Goal: Task Accomplishment & Management: Manage account settings

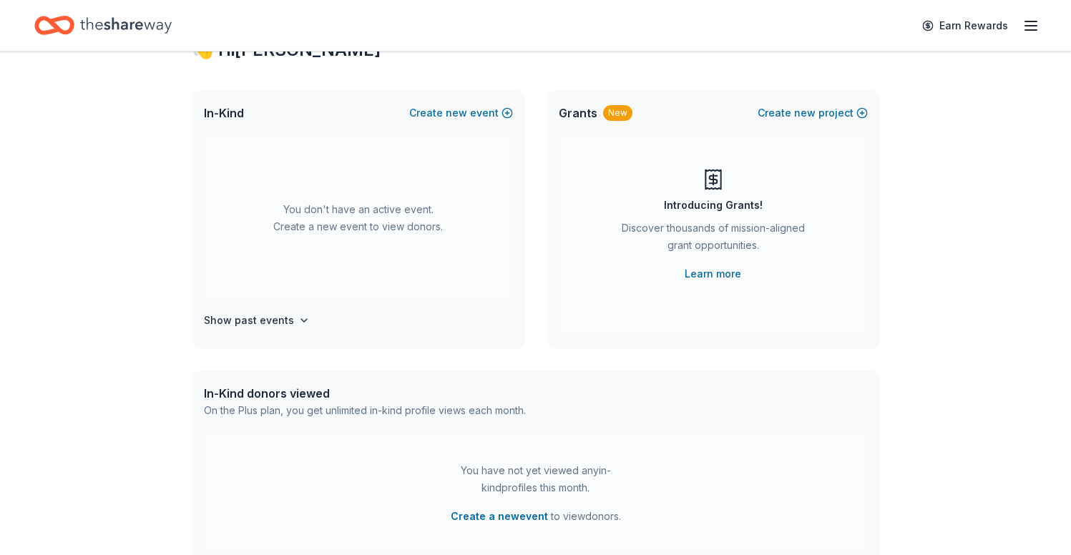
scroll to position [64, 0]
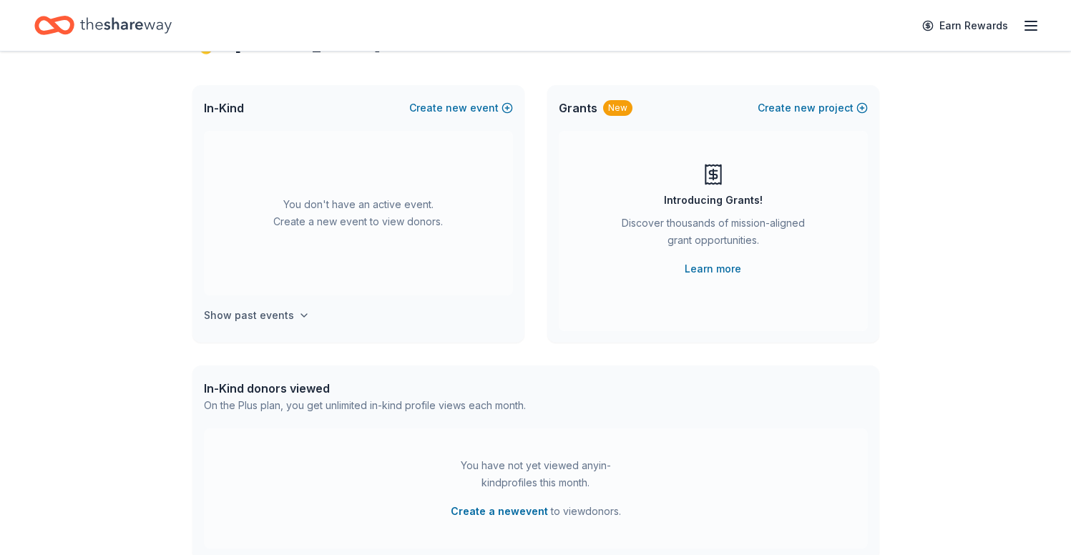
click at [274, 316] on h4 "Show past events" at bounding box center [249, 315] width 90 height 17
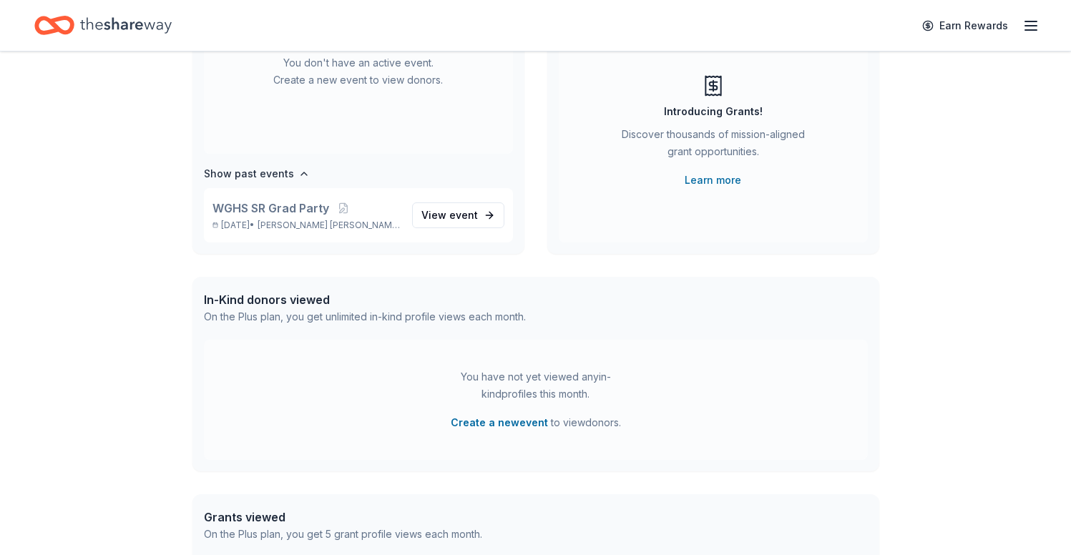
scroll to position [0, 0]
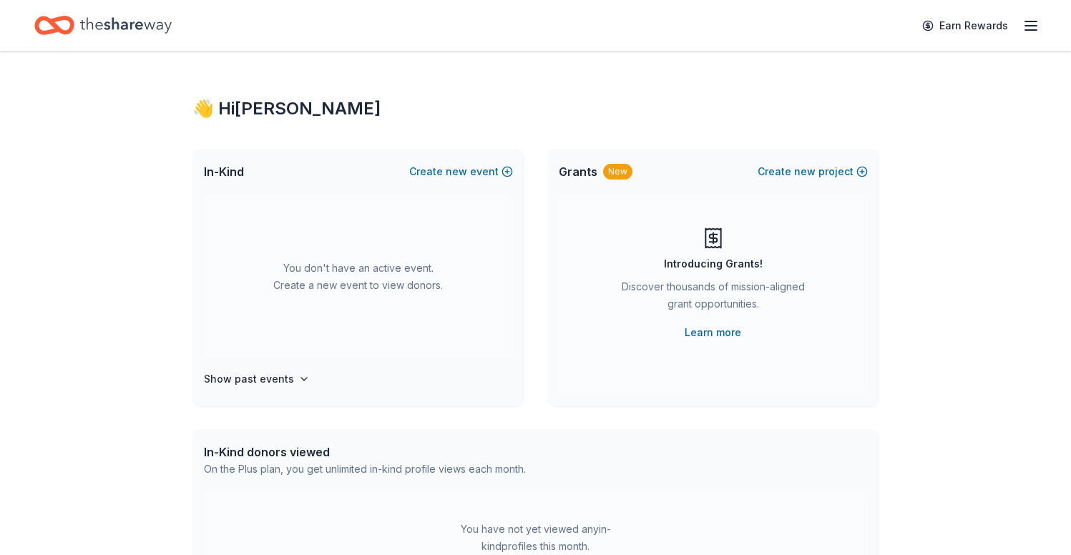
click at [1029, 26] on icon "button" at bounding box center [1031, 25] width 17 height 17
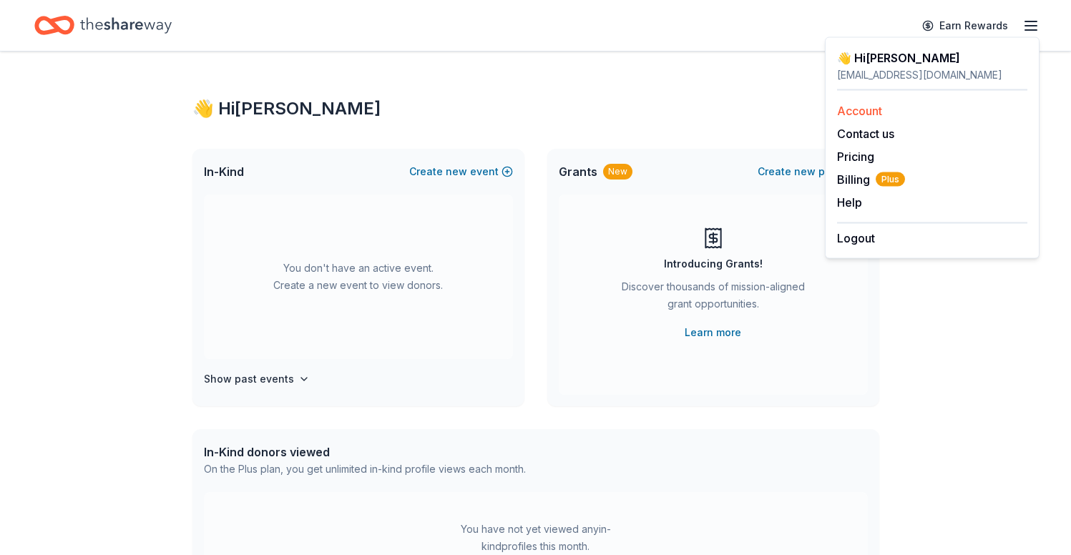
click at [851, 111] on link "Account" at bounding box center [859, 111] width 45 height 14
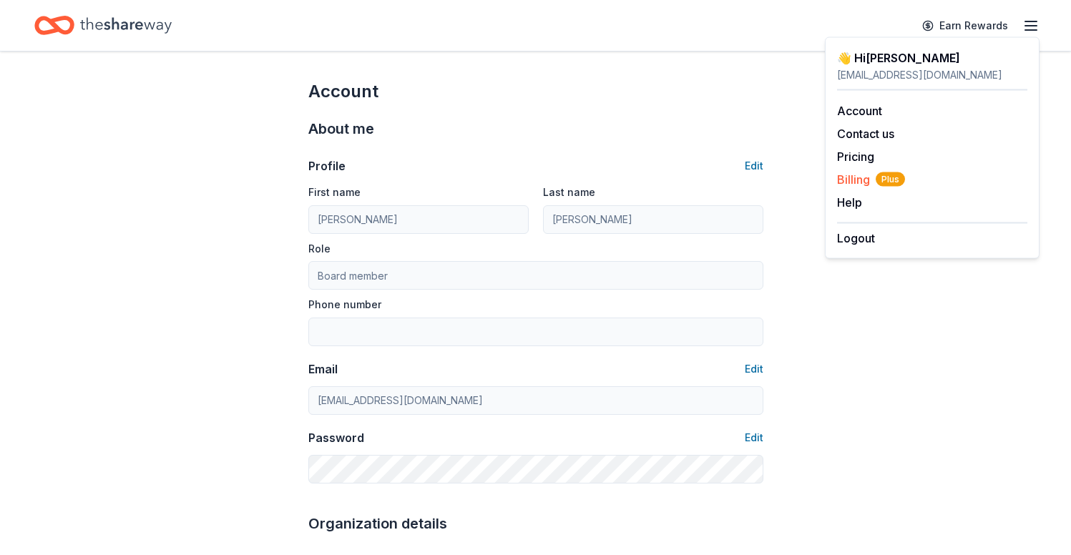
click at [852, 178] on span "Billing Plus" at bounding box center [871, 179] width 68 height 17
